Goal: Information Seeking & Learning: Understand process/instructions

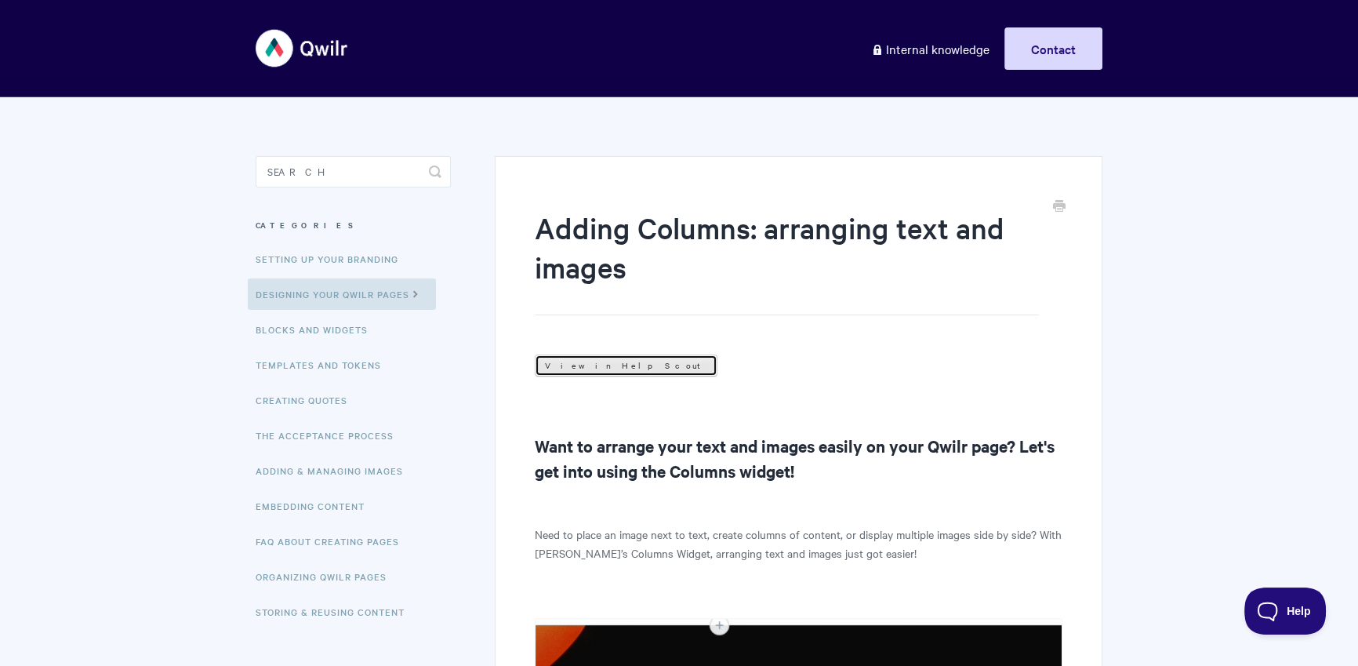
click at [577, 367] on link "View in Help Scout" at bounding box center [626, 366] width 183 height 22
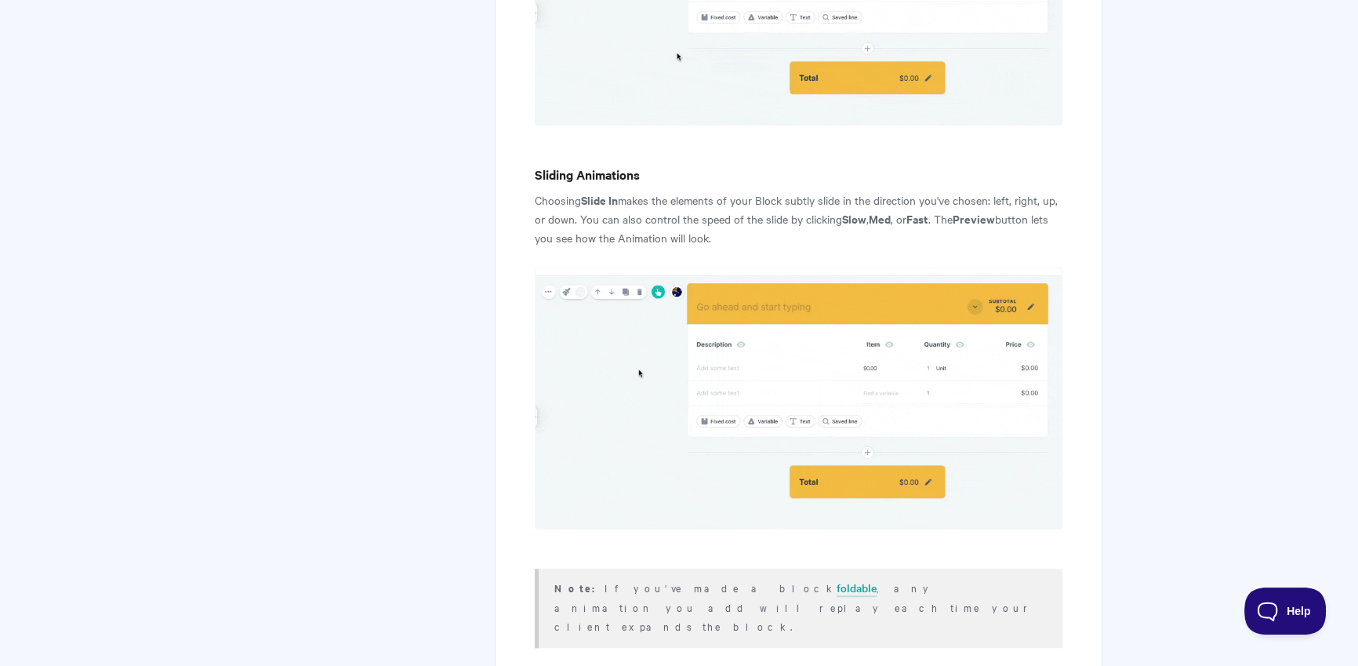
scroll to position [343, 0]
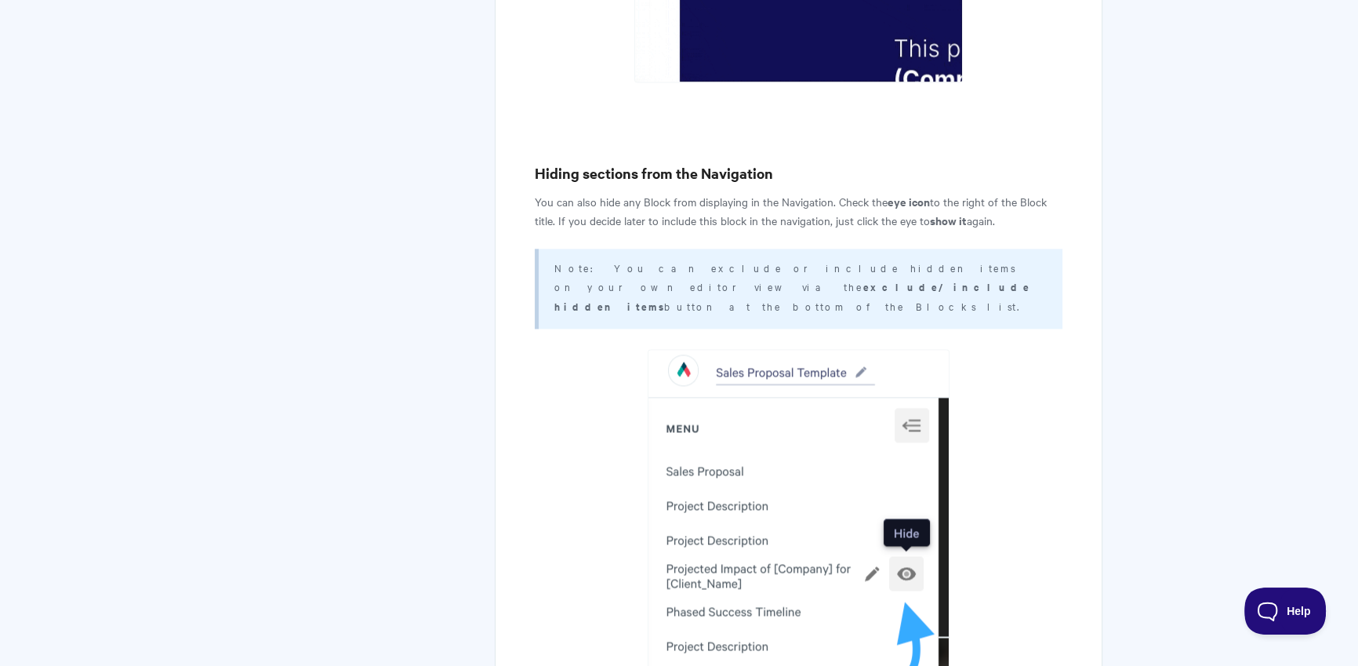
scroll to position [3232, 0]
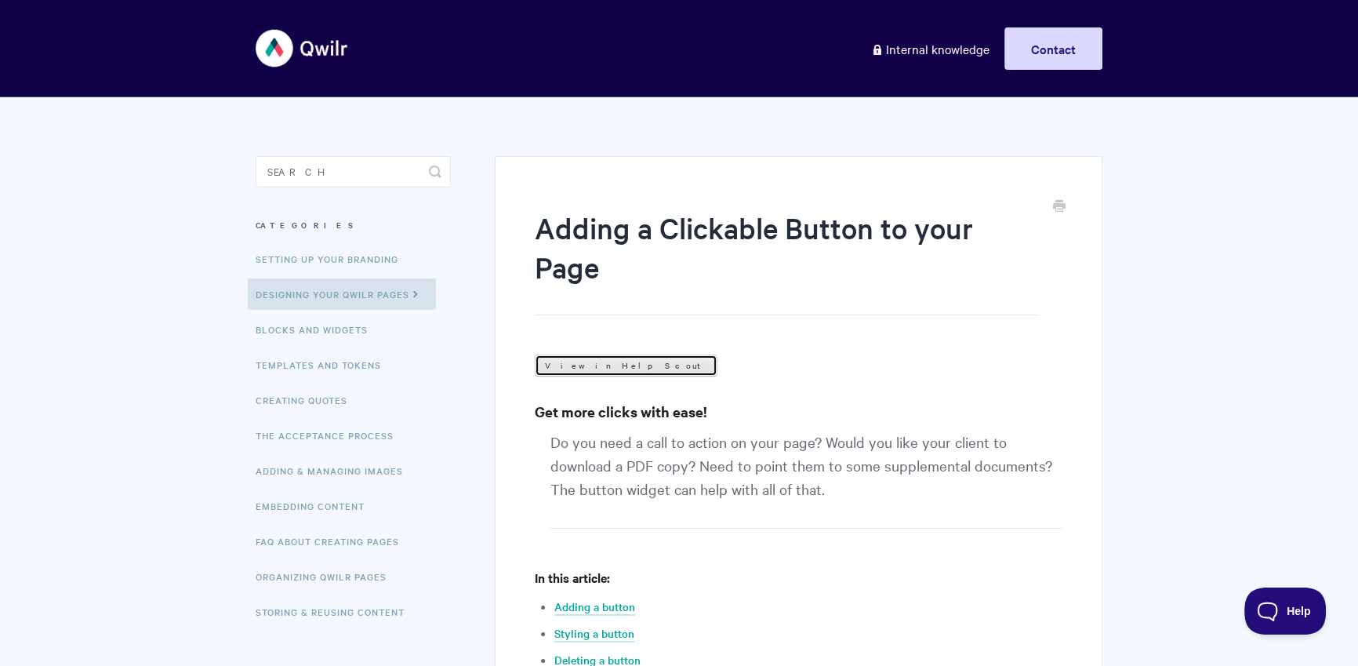
click at [590, 366] on link "View in Help Scout" at bounding box center [626, 366] width 183 height 22
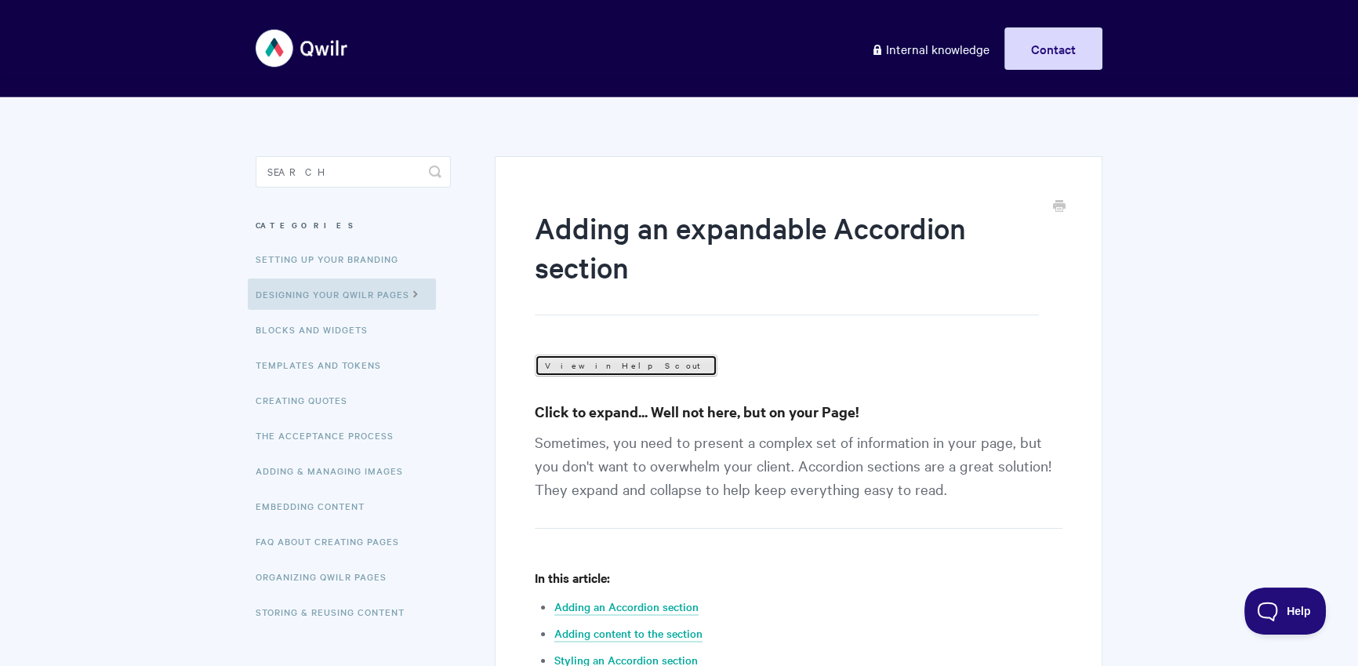
click at [592, 367] on link "View in Help Scout" at bounding box center [626, 366] width 183 height 22
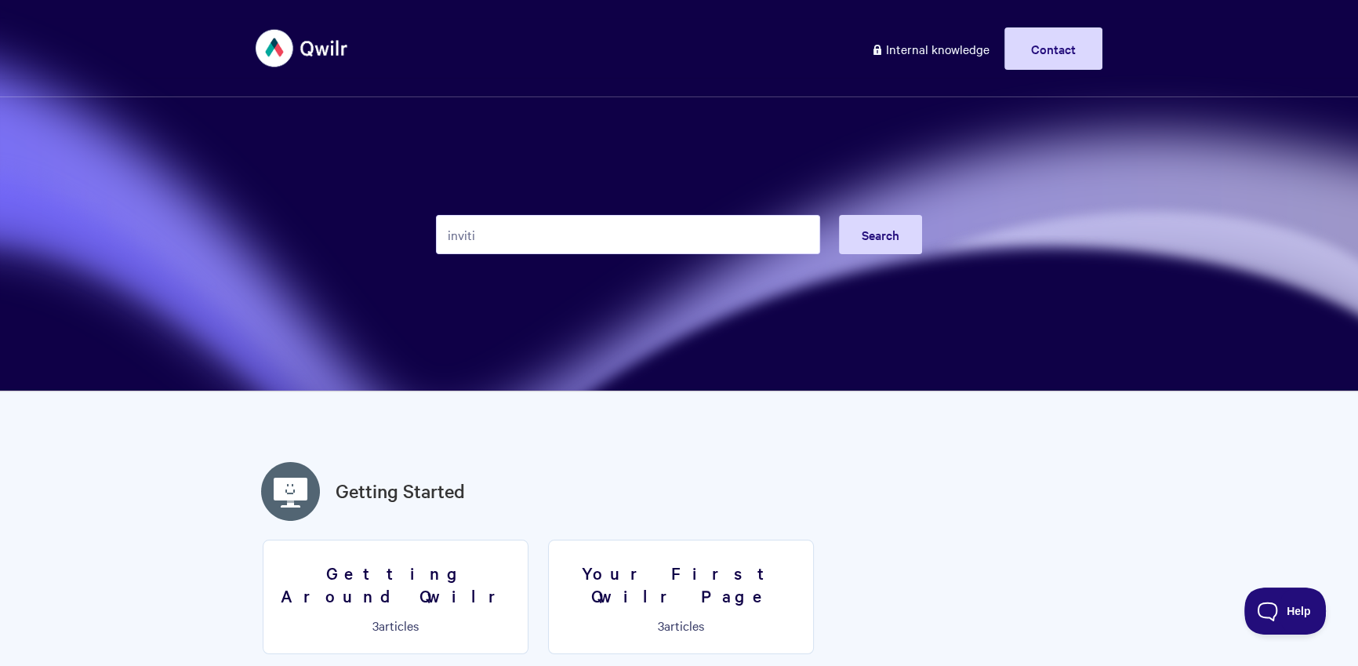
type input "invitie"
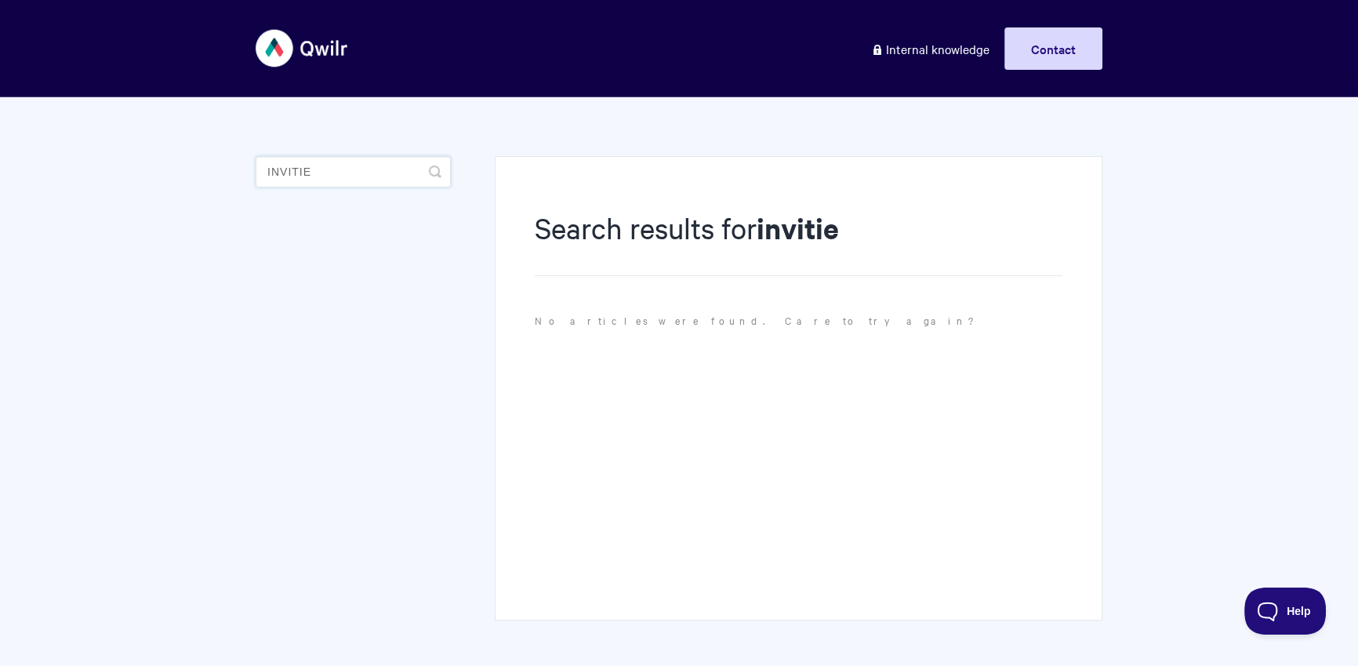
click at [409, 173] on input "invitie" at bounding box center [353, 171] width 195 height 31
type input "invite"
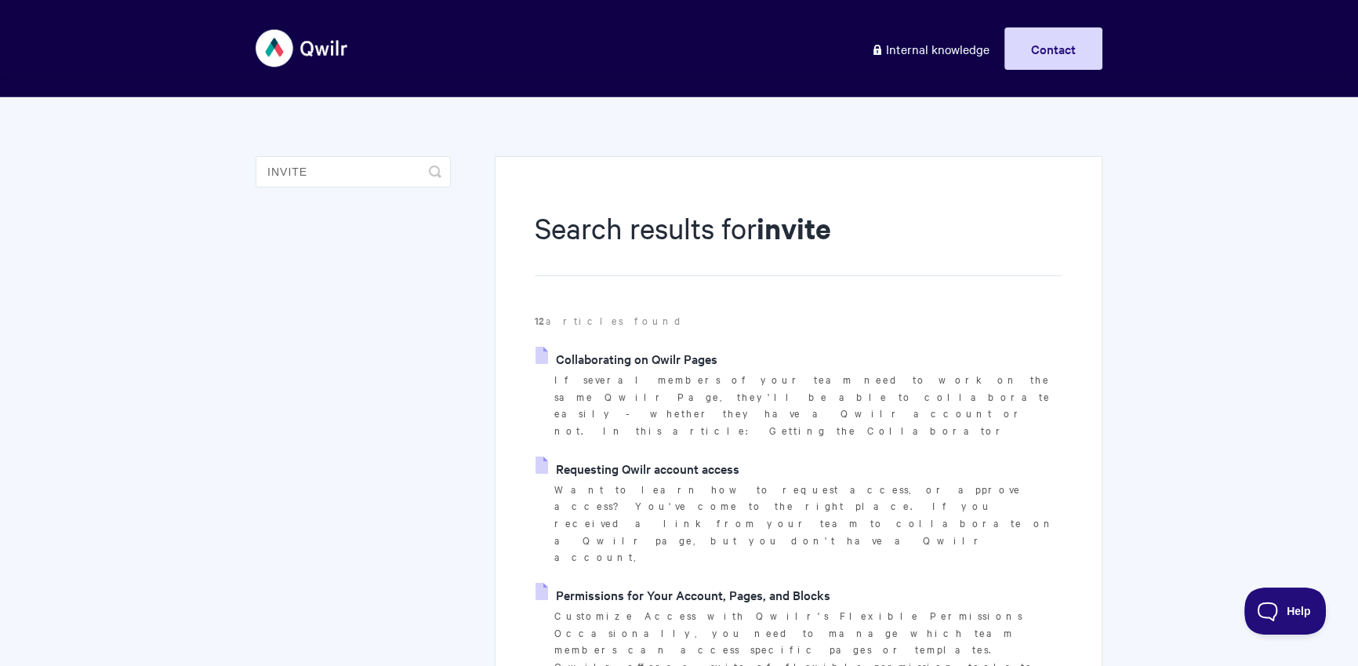
scroll to position [9, 0]
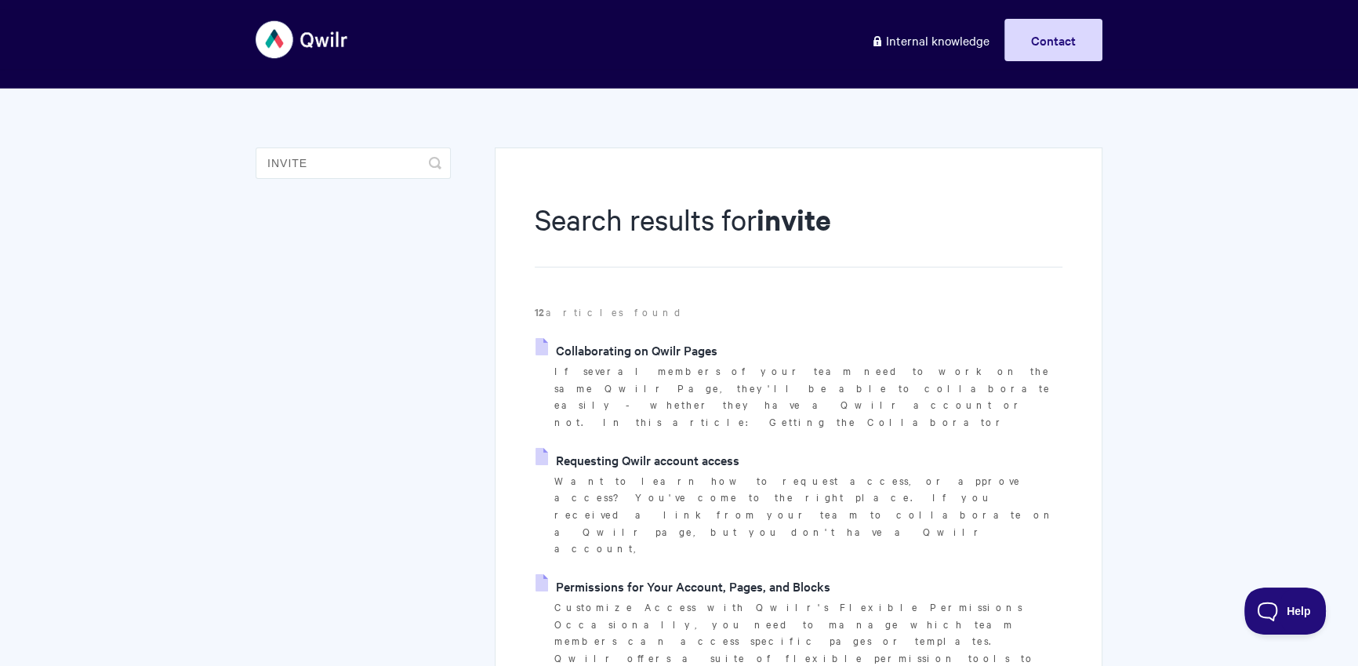
drag, startPoint x: 609, startPoint y: 576, endPoint x: 605, endPoint y: 561, distance: 16.2
